Goal: Check status: Check status

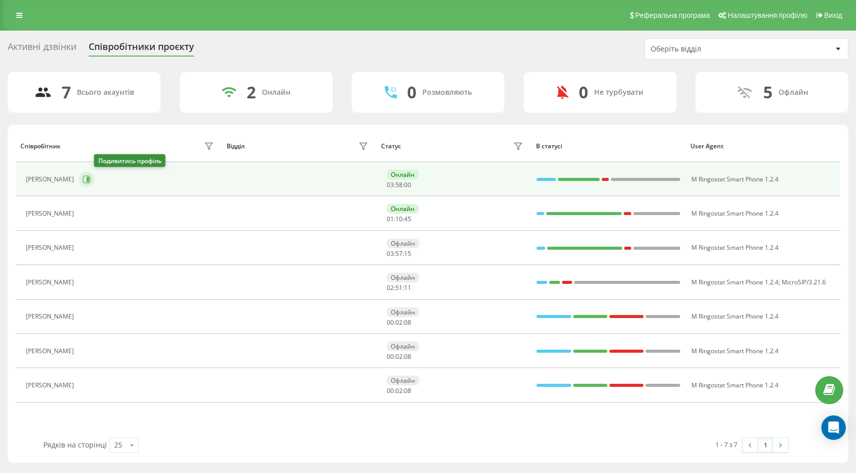
click at [94, 174] on button at bounding box center [86, 179] width 15 height 15
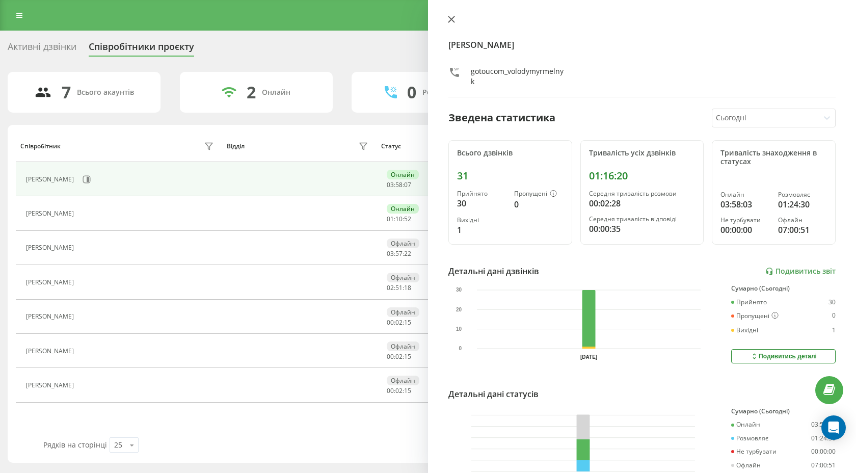
click at [449, 21] on icon at bounding box center [452, 19] width 6 height 6
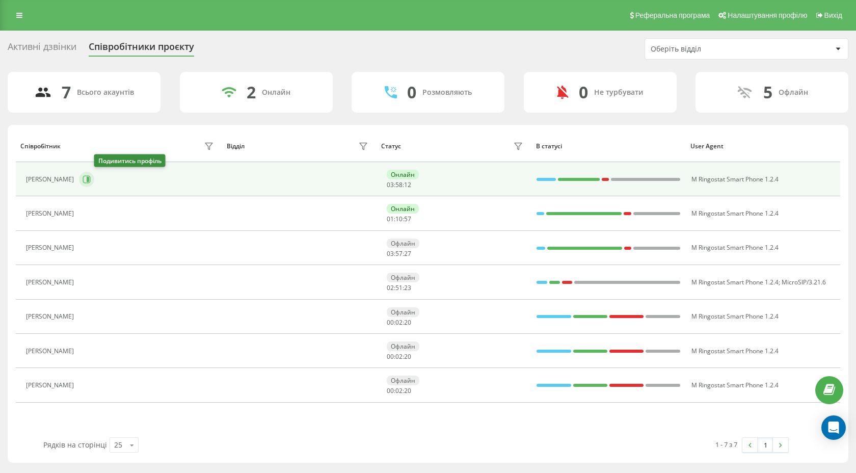
click at [94, 175] on button at bounding box center [86, 179] width 15 height 15
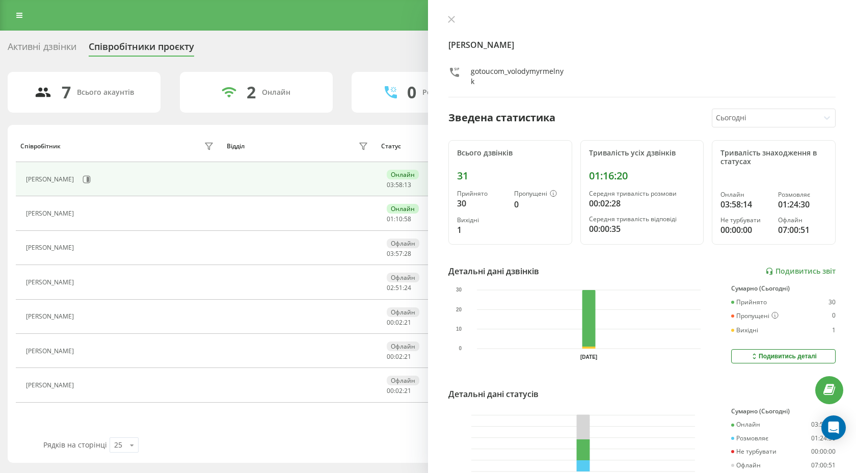
scroll to position [65, 0]
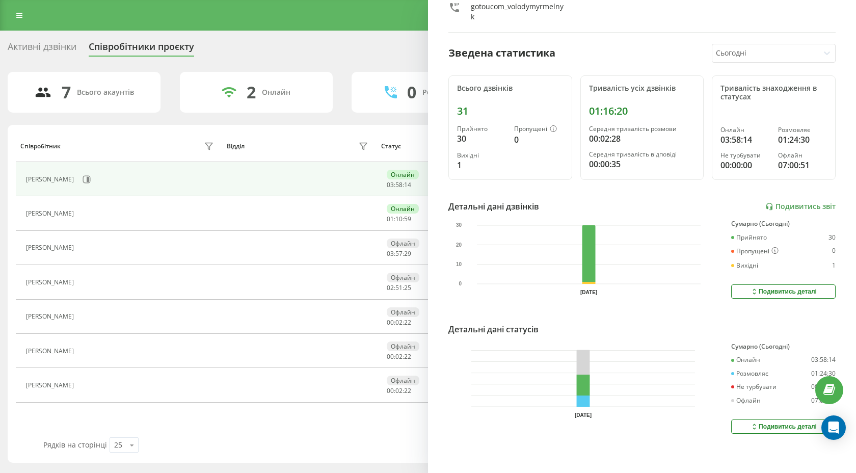
click at [734, 426] on button "Подивитись деталі" at bounding box center [784, 427] width 105 height 14
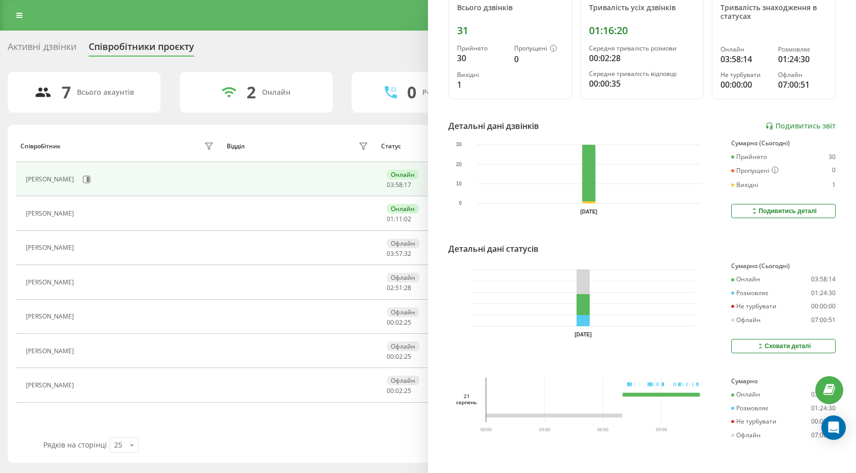
scroll to position [0, 0]
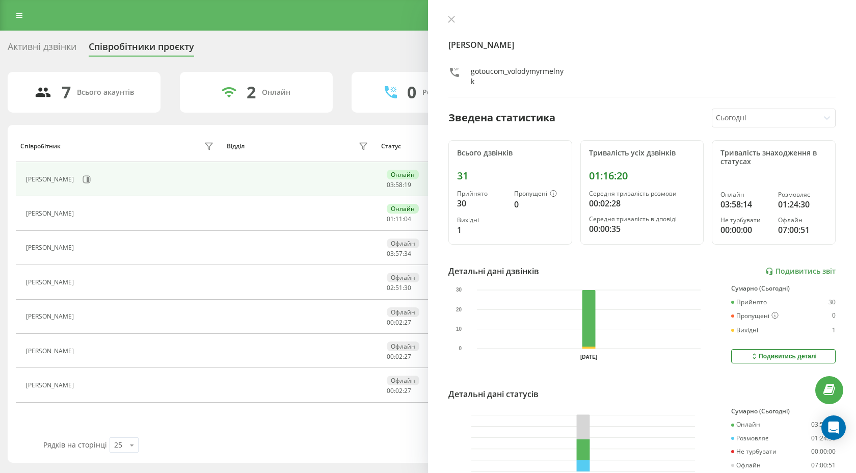
click at [453, 29] on div "Володимир Мельник gotoucom_volodymyrmelnyk" at bounding box center [642, 56] width 387 height 82
click at [449, 21] on icon at bounding box center [452, 19] width 6 height 6
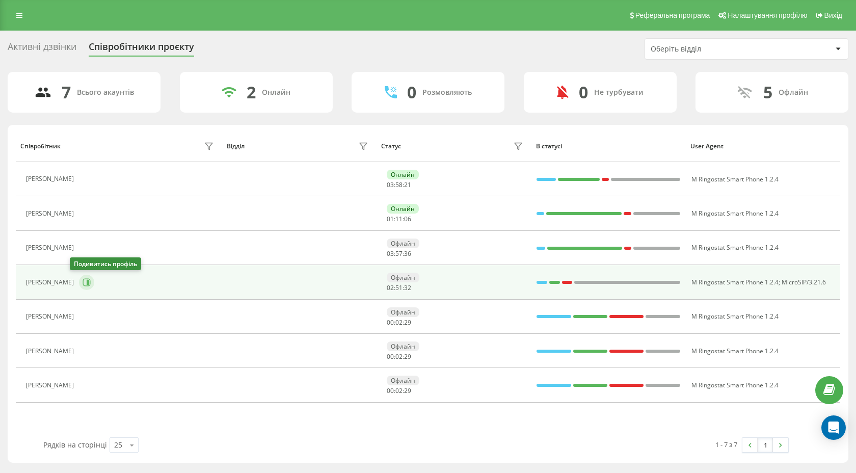
click at [83, 283] on icon at bounding box center [87, 282] width 8 height 8
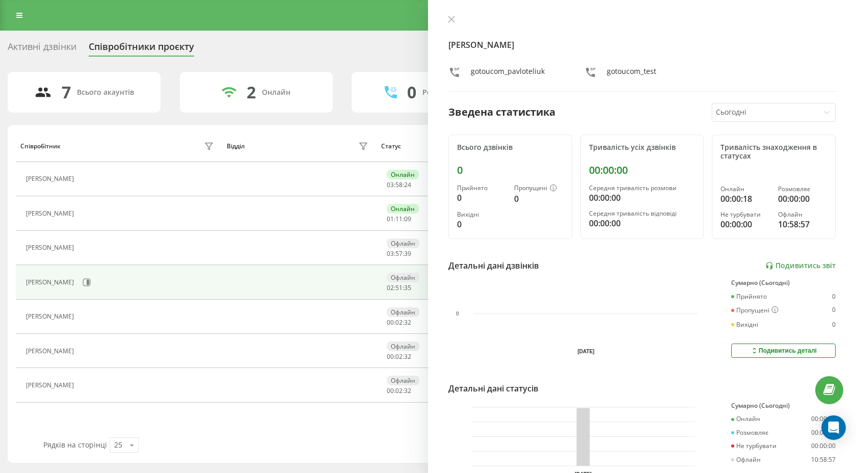
click at [716, 112] on div "Сьогодні" at bounding box center [766, 112] width 107 height 18
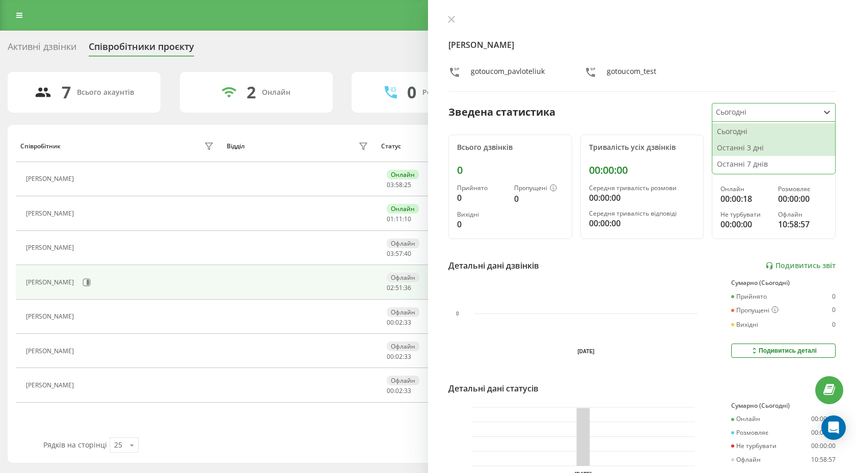
click at [721, 144] on div "Останні 3 дні" at bounding box center [774, 148] width 123 height 16
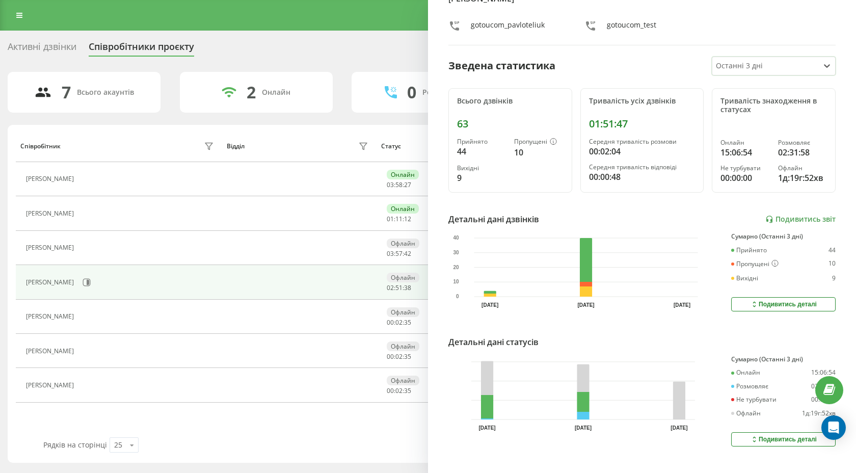
scroll to position [59, 0]
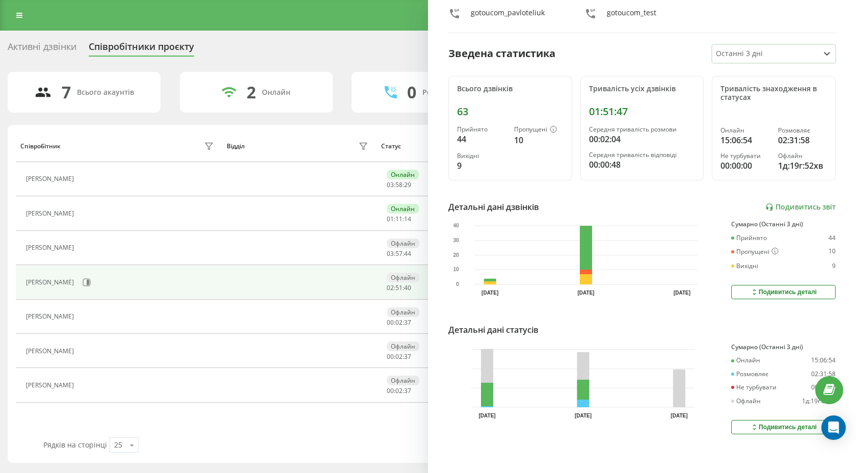
click at [743, 425] on button "Подивитись деталі" at bounding box center [784, 427] width 105 height 14
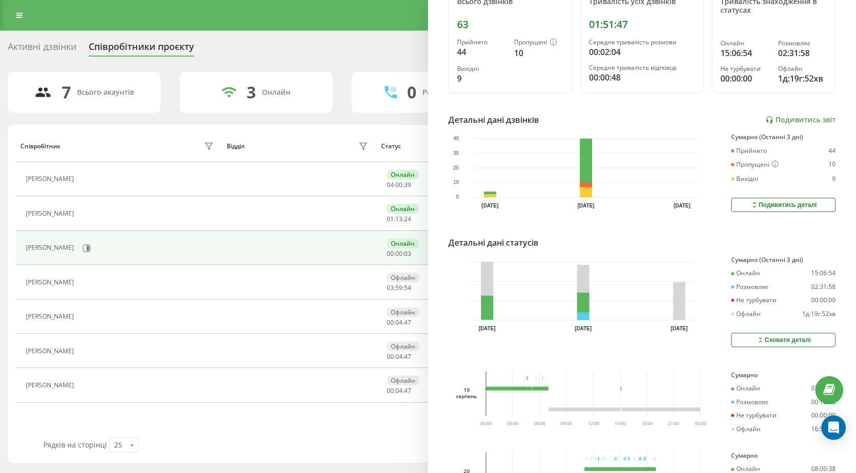
scroll to position [0, 0]
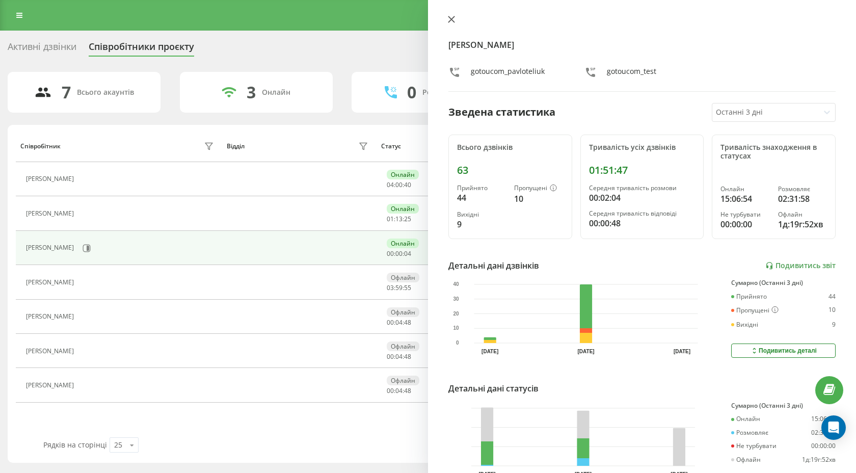
click at [456, 17] on button at bounding box center [451, 20] width 13 height 10
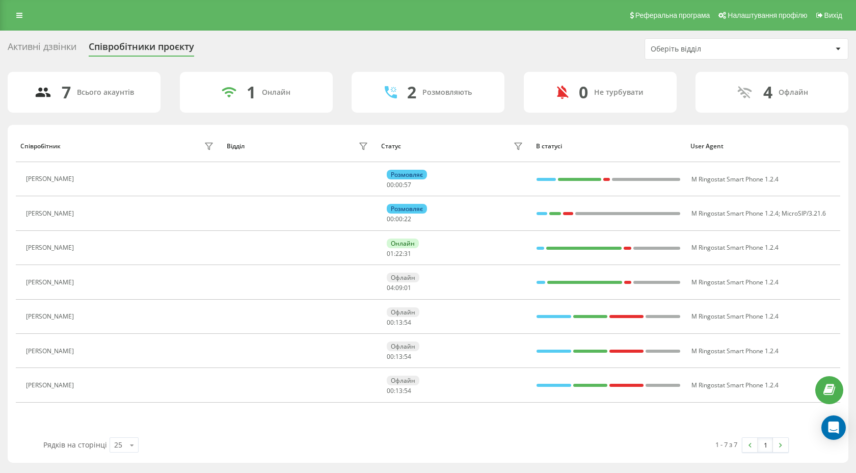
click at [68, 50] on div "Активні дзвінки" at bounding box center [42, 49] width 69 height 16
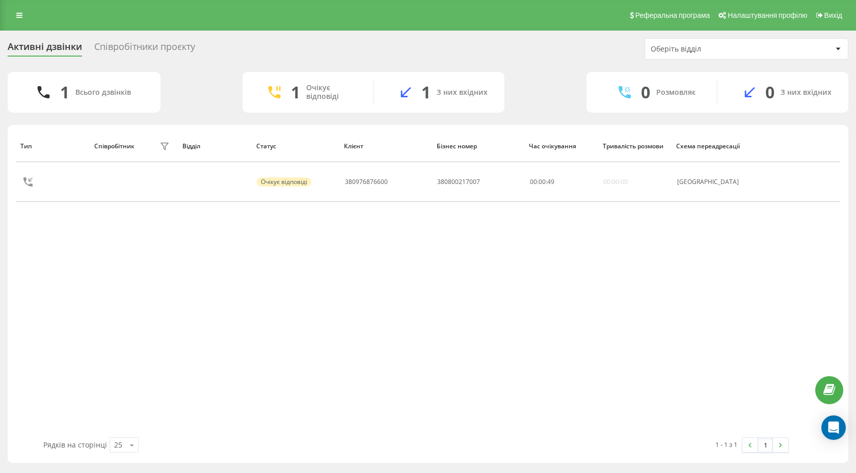
click at [122, 52] on div "Співробітники проєкту" at bounding box center [144, 49] width 101 height 16
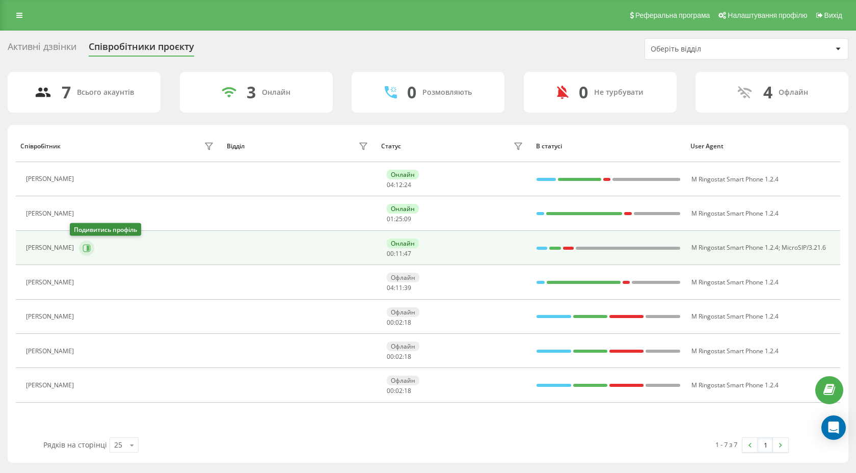
click at [82, 246] on button at bounding box center [86, 248] width 15 height 15
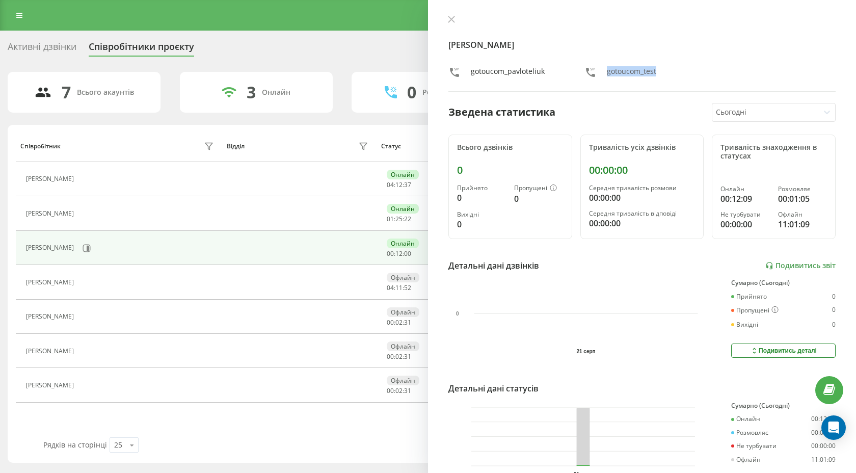
drag, startPoint x: 606, startPoint y: 71, endPoint x: 662, endPoint y: 74, distance: 55.7
click at [662, 74] on div "gotoucom_test" at bounding box center [643, 73] width 116 height 15
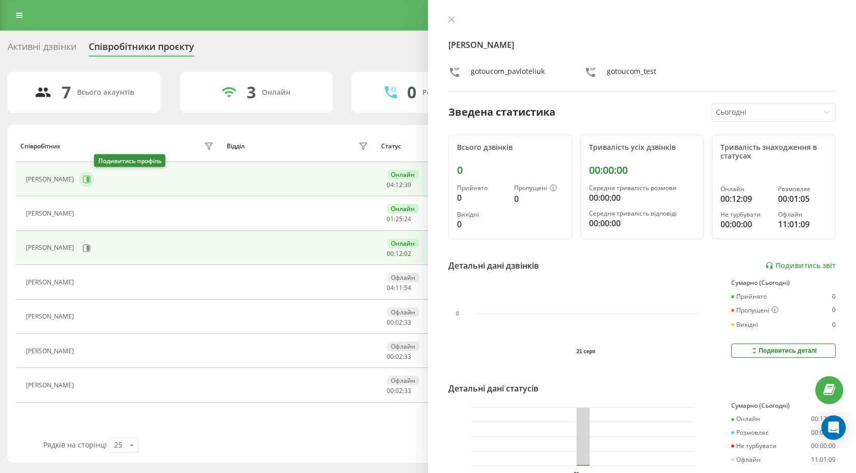
click at [94, 177] on button at bounding box center [86, 179] width 15 height 15
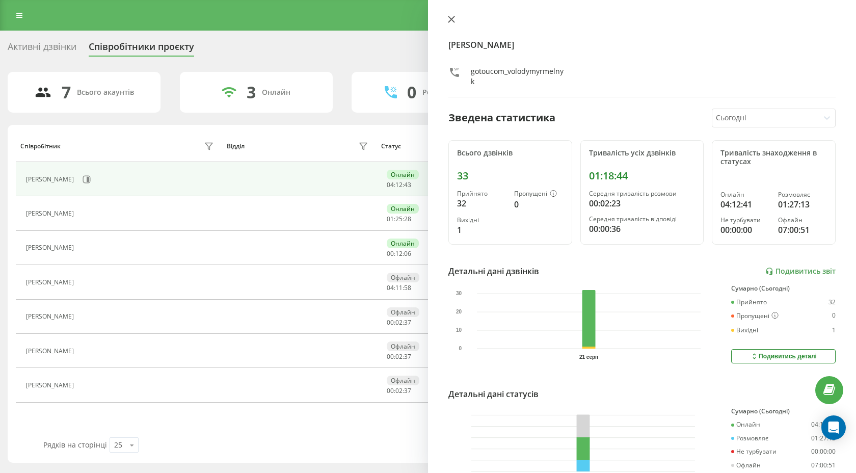
click at [456, 20] on button at bounding box center [451, 20] width 13 height 10
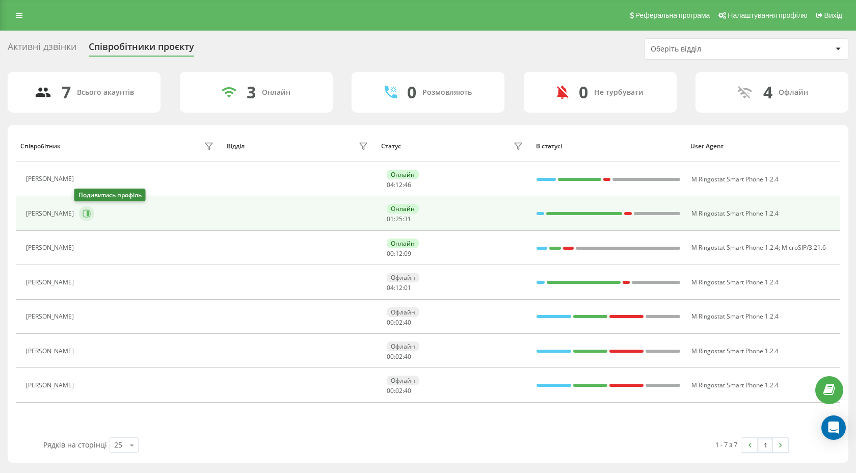
click at [87, 214] on icon at bounding box center [88, 213] width 3 height 5
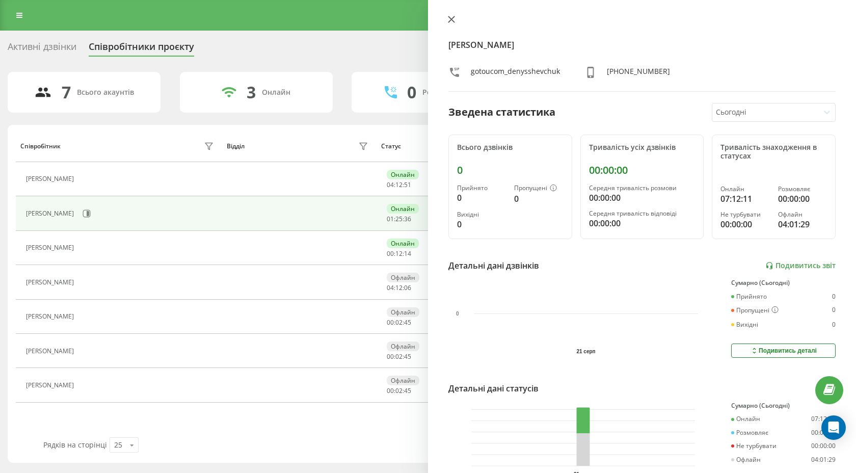
click at [449, 20] on icon at bounding box center [451, 19] width 7 height 7
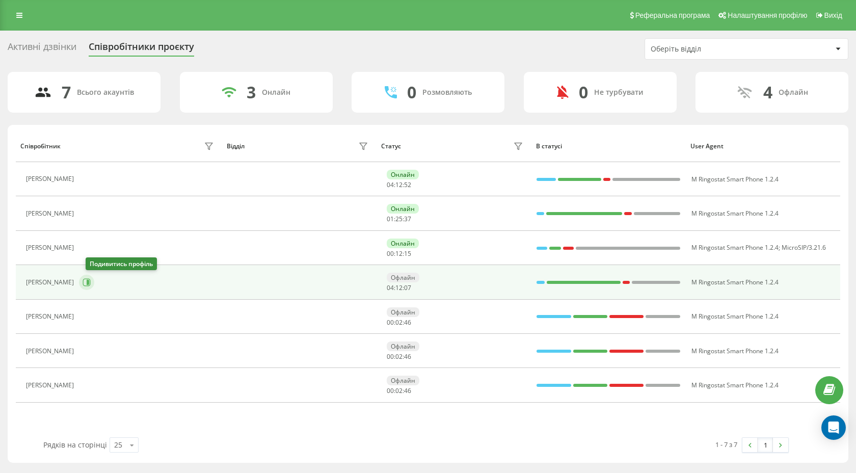
click at [91, 286] on icon at bounding box center [87, 282] width 8 height 8
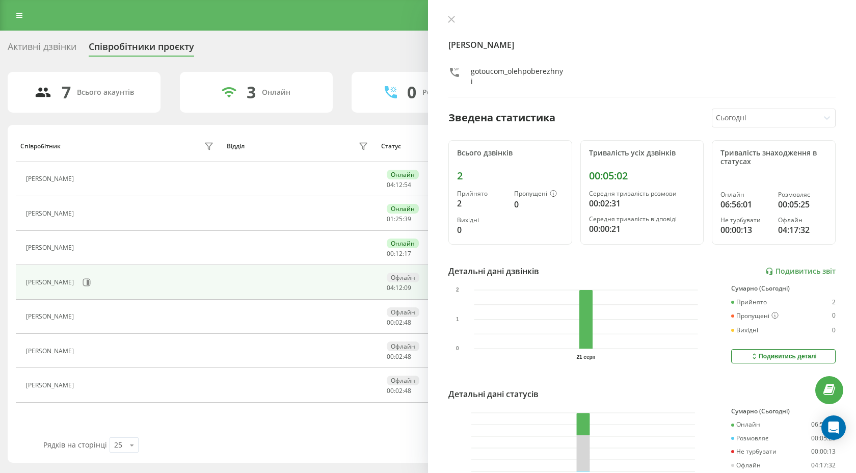
click at [456, 25] on div "Олег Побережний gotoucom_olehpoberezhnyi" at bounding box center [642, 56] width 387 height 82
click at [451, 17] on icon at bounding box center [451, 19] width 7 height 7
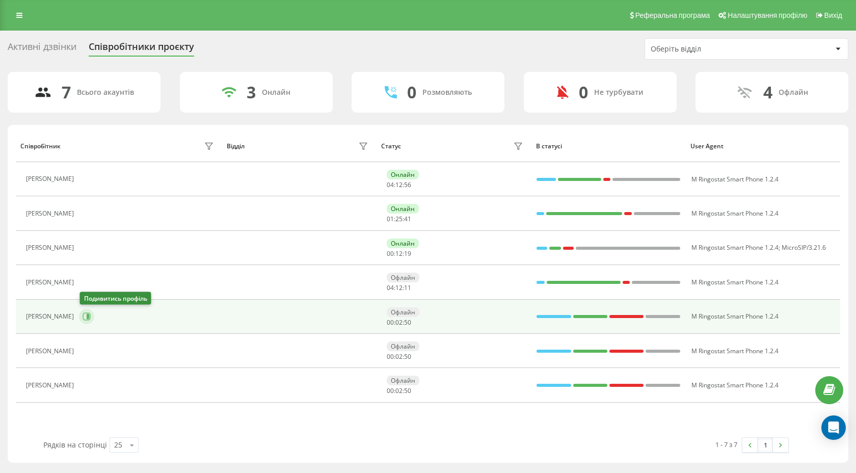
click at [87, 320] on icon at bounding box center [87, 317] width 8 height 8
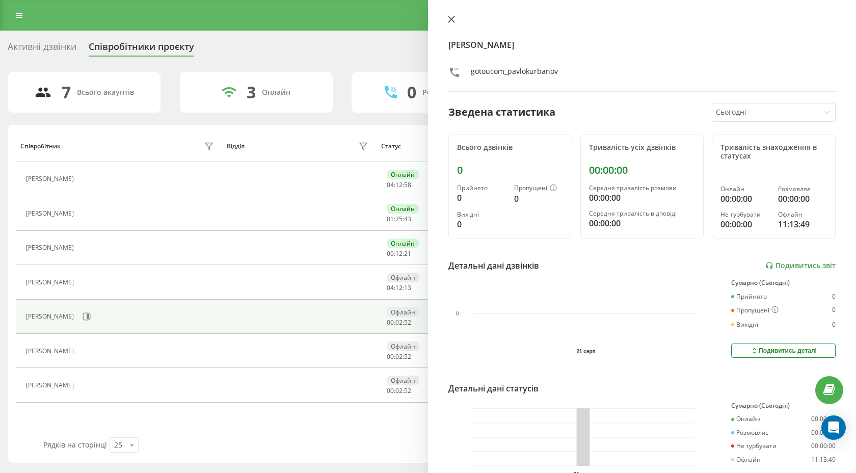
click at [454, 17] on icon at bounding box center [452, 19] width 6 height 6
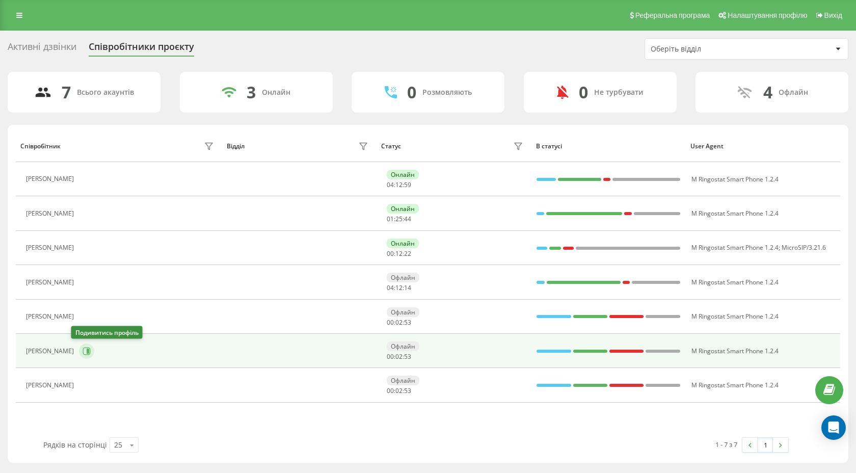
click at [87, 349] on icon at bounding box center [88, 351] width 3 height 5
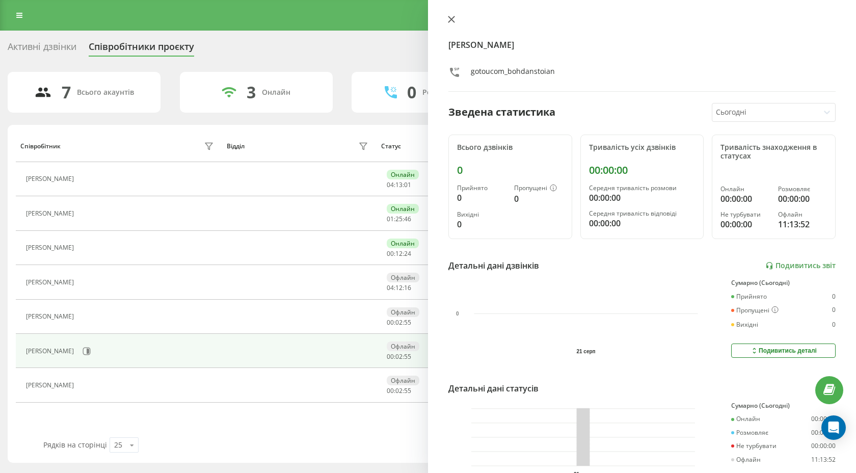
click at [456, 17] on button at bounding box center [451, 20] width 13 height 10
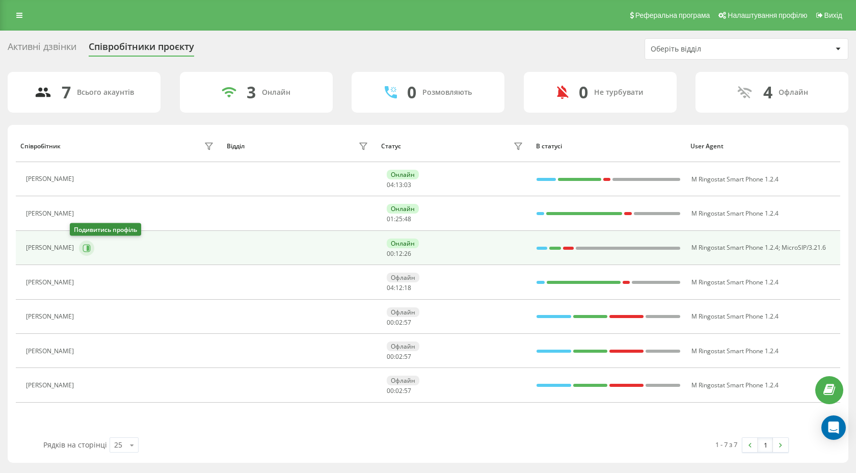
click at [83, 246] on icon at bounding box center [87, 248] width 8 height 8
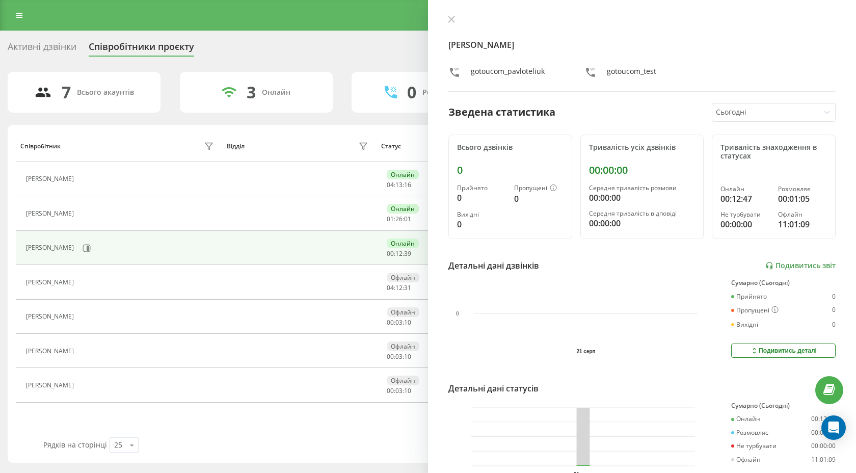
scroll to position [59, 0]
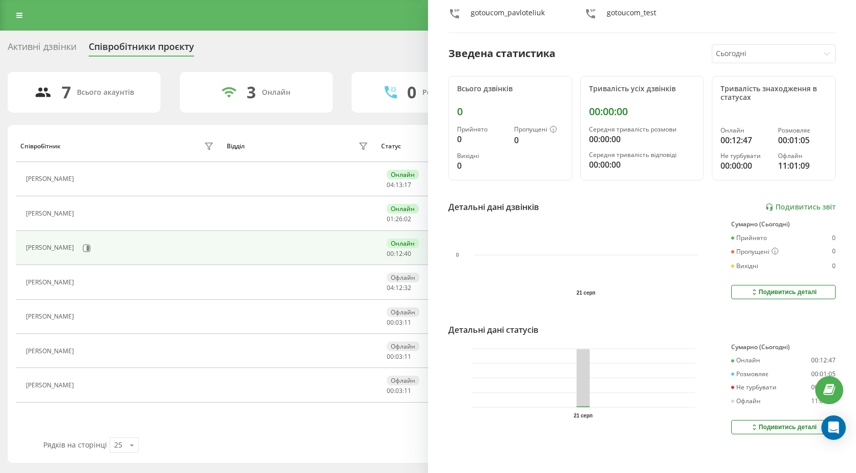
click at [769, 424] on div "Подивитись деталі" at bounding box center [783, 427] width 67 height 8
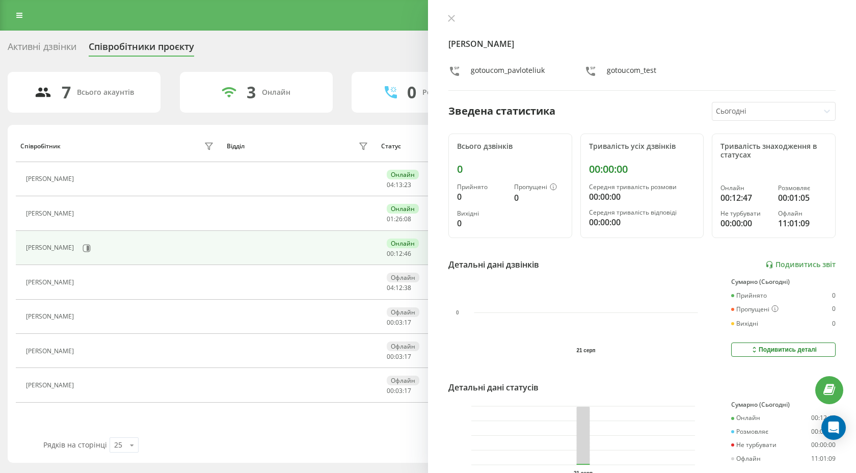
scroll to position [0, 0]
click at [745, 110] on div at bounding box center [765, 113] width 99 height 12
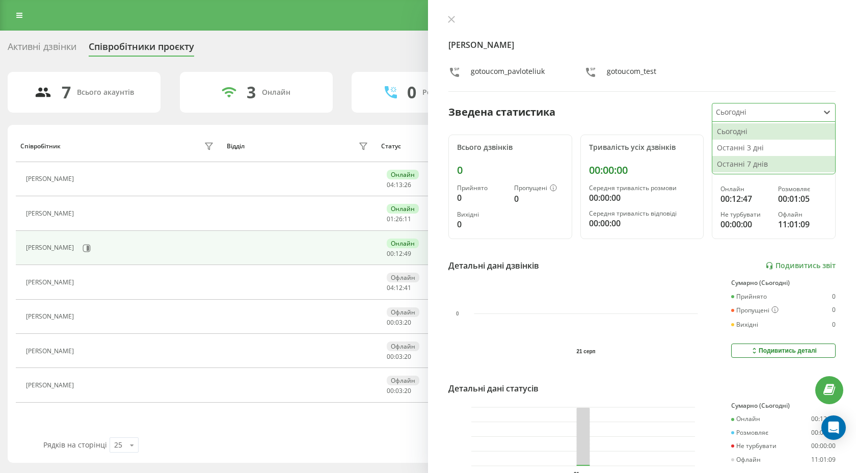
click at [740, 157] on div "Останні 7 днів" at bounding box center [774, 164] width 123 height 16
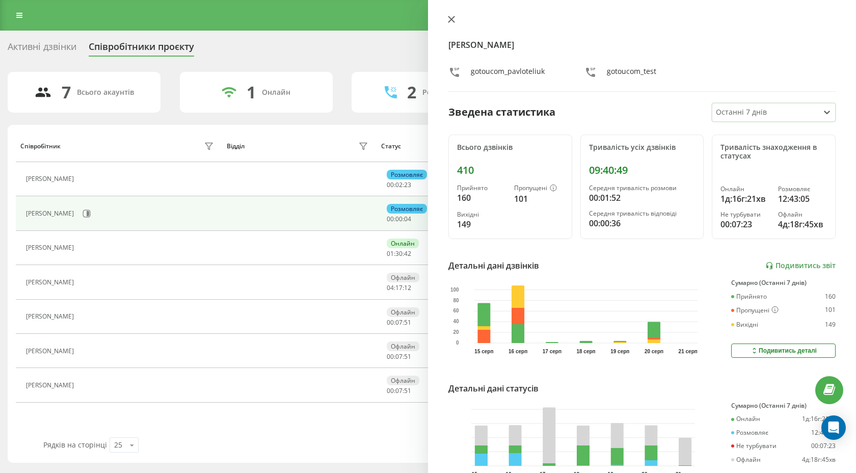
click at [455, 22] on icon at bounding box center [451, 19] width 7 height 7
